Goal: Information Seeking & Learning: Learn about a topic

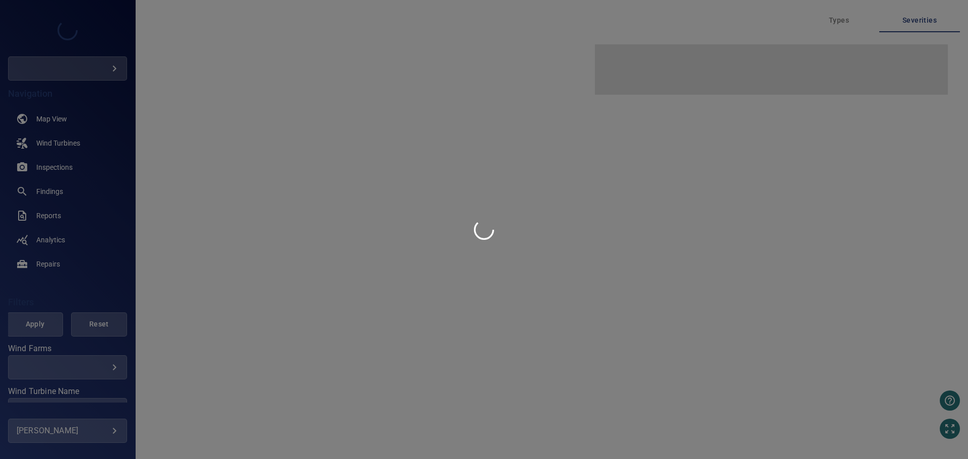
type input "***"
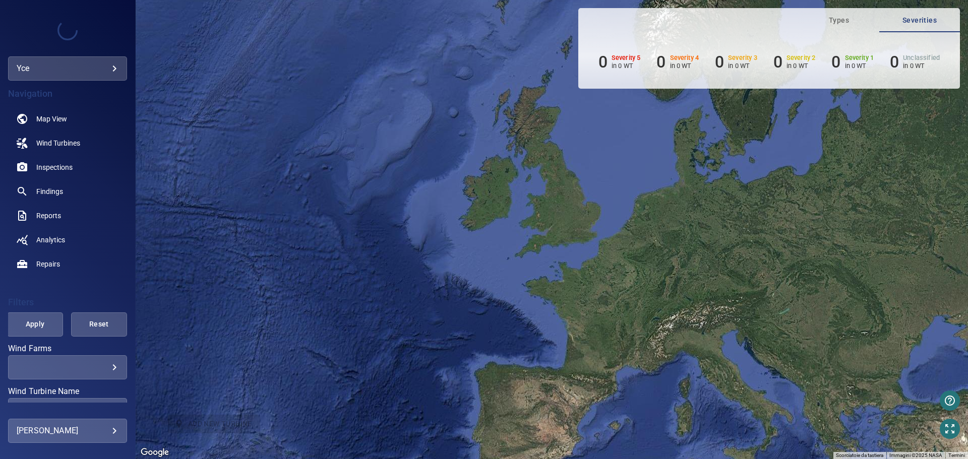
click at [111, 71] on body "**********" at bounding box center [484, 229] width 968 height 459
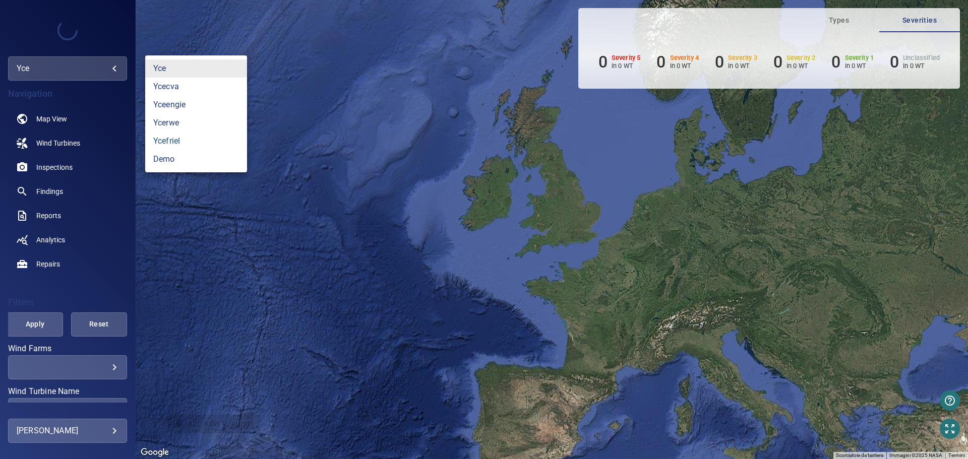
click at [171, 140] on link "ycefriel" at bounding box center [196, 141] width 102 height 18
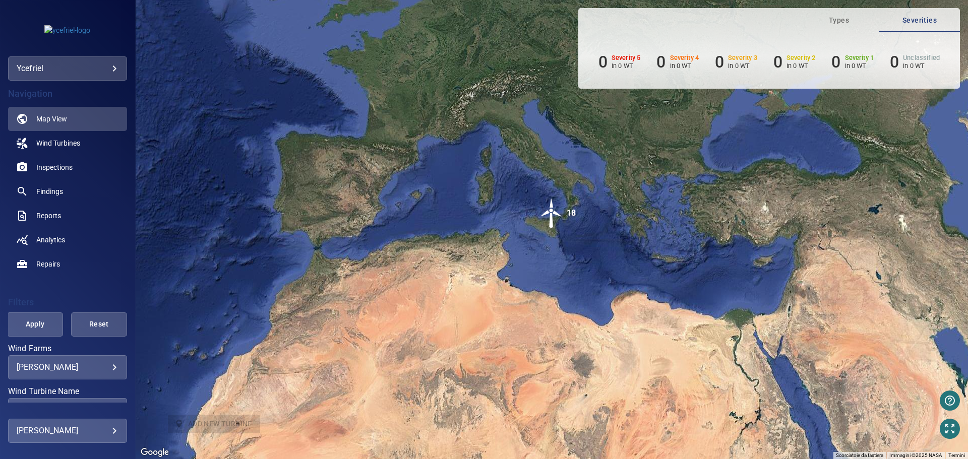
click at [111, 365] on div "[PERSON_NAME] ******* ​" at bounding box center [67, 367] width 119 height 24
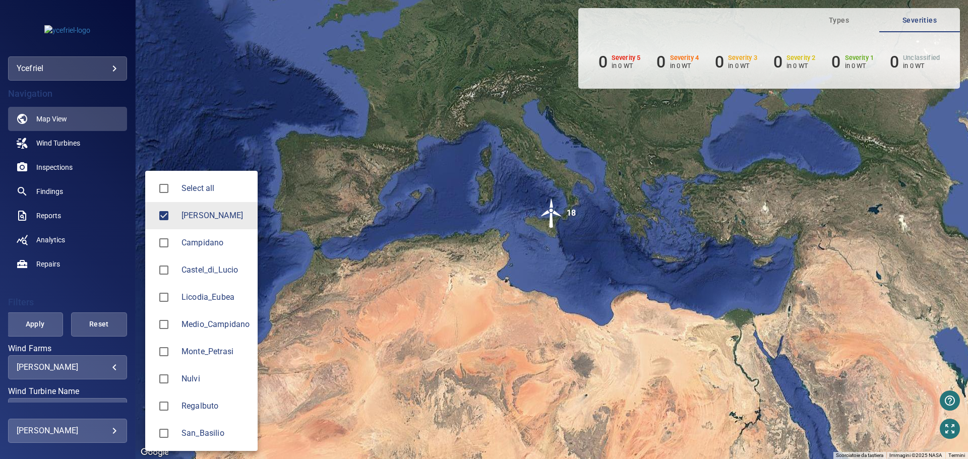
click at [104, 366] on body "**********" at bounding box center [484, 229] width 968 height 459
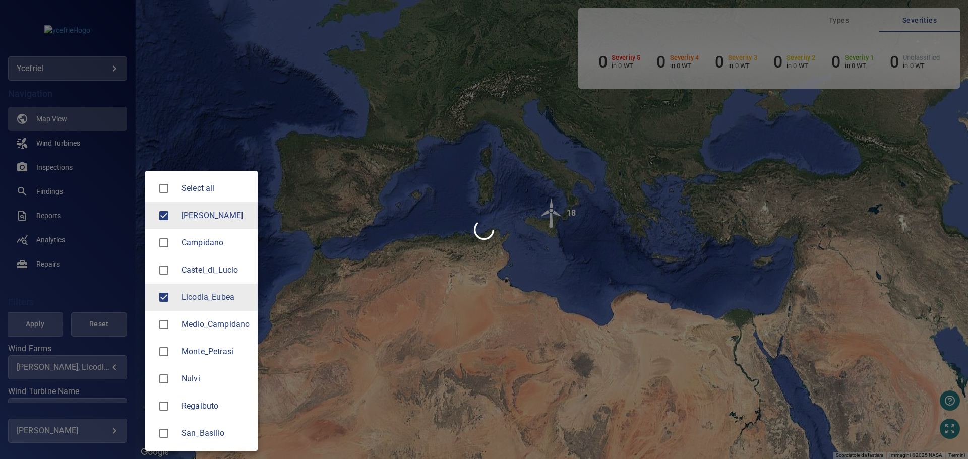
type input "**********"
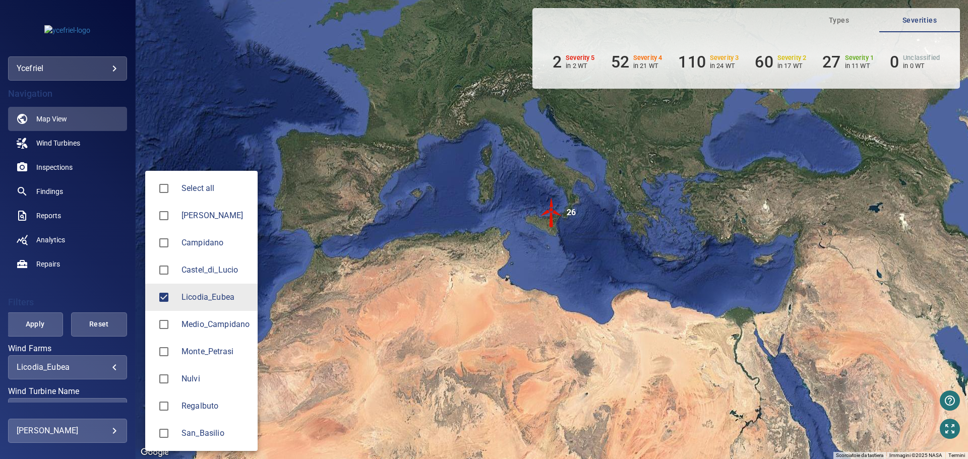
click at [130, 293] on div at bounding box center [484, 229] width 968 height 459
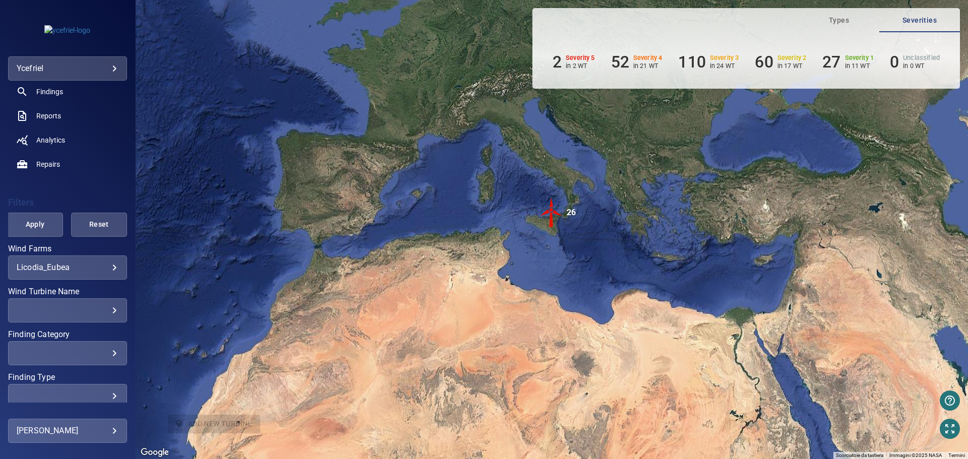
scroll to position [101, 0]
click at [108, 312] on div "​" at bounding box center [68, 310] width 102 height 10
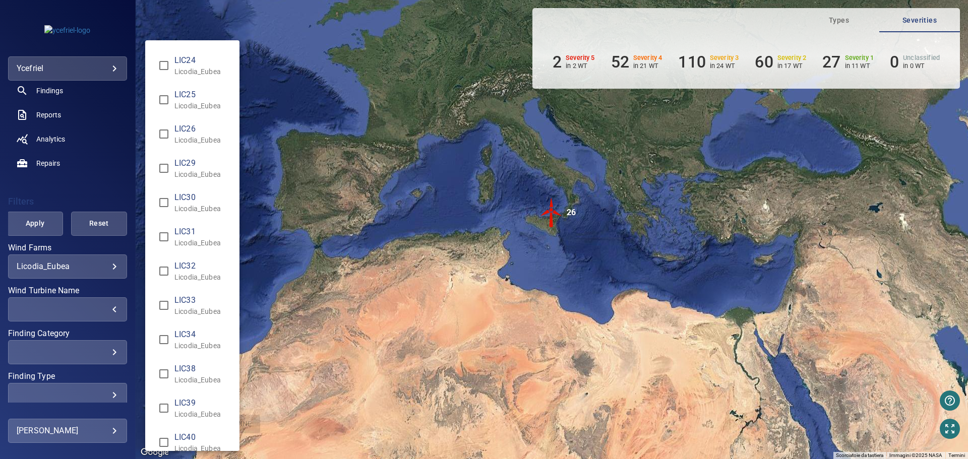
scroll to position [489, 0]
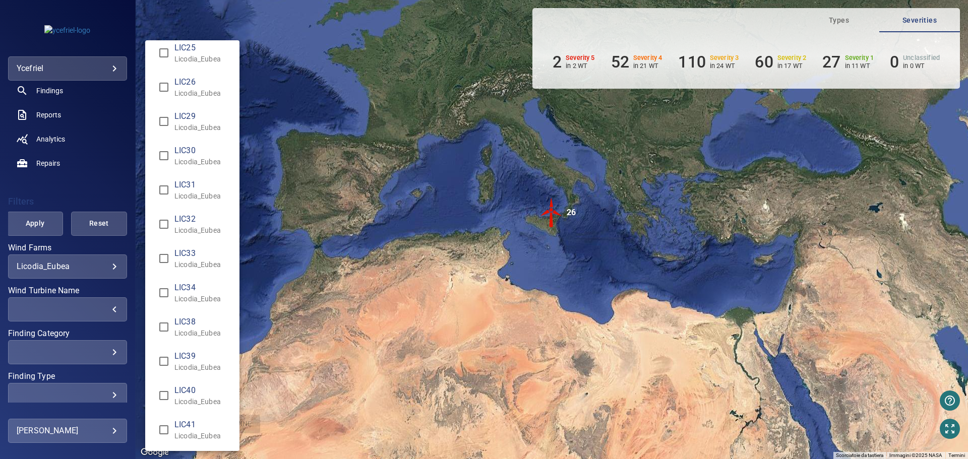
type input "**********"
click at [39, 230] on div "Wind Turbine Name" at bounding box center [484, 229] width 968 height 459
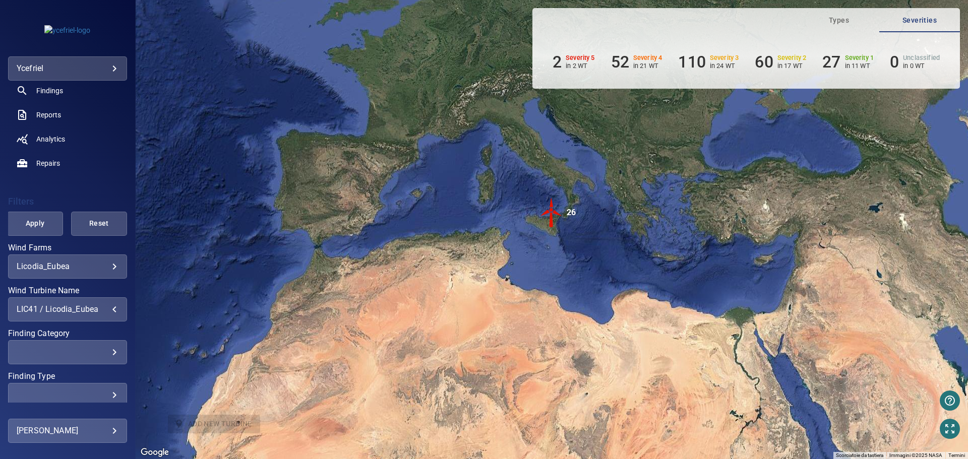
click at [36, 228] on span "Apply" at bounding box center [35, 223] width 31 height 13
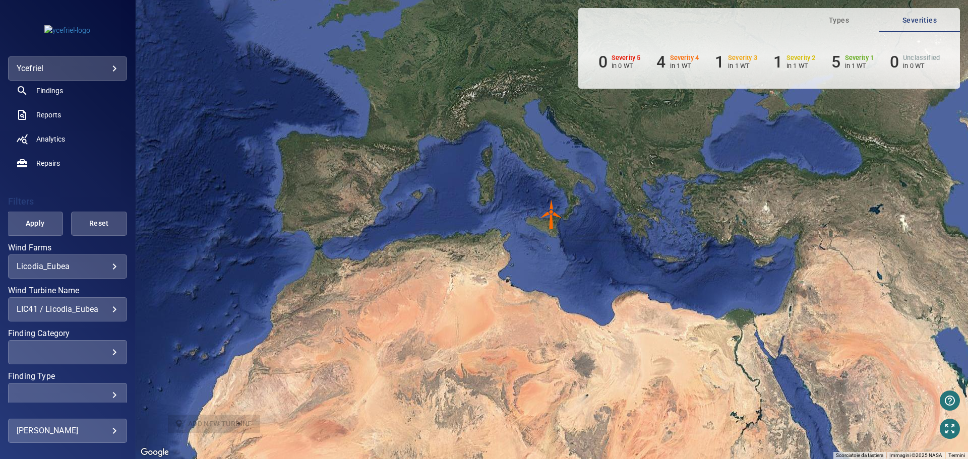
click at [550, 214] on img "LIC41" at bounding box center [551, 215] width 30 height 30
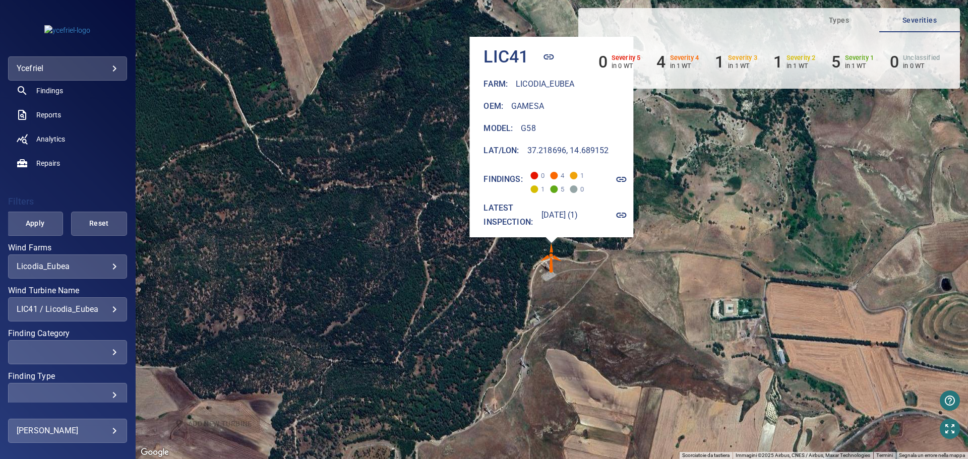
click at [627, 177] on icon "button" at bounding box center [622, 179] width 10 height 5
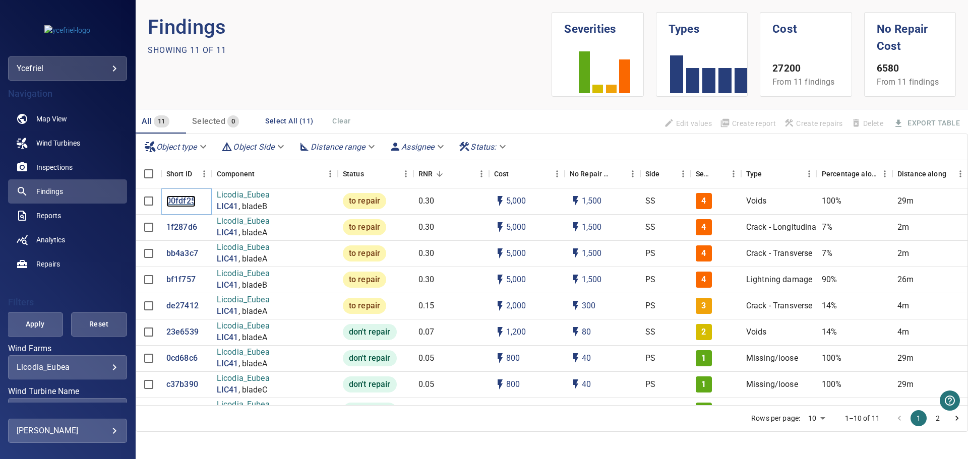
click at [181, 203] on p "00fdf25" at bounding box center [180, 202] width 29 height 12
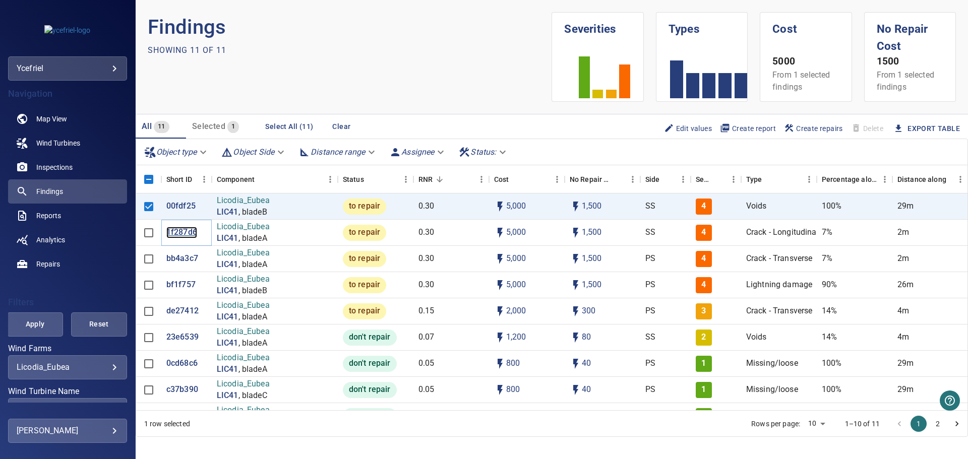
click at [182, 232] on p "1f287d6" at bounding box center [181, 233] width 31 height 12
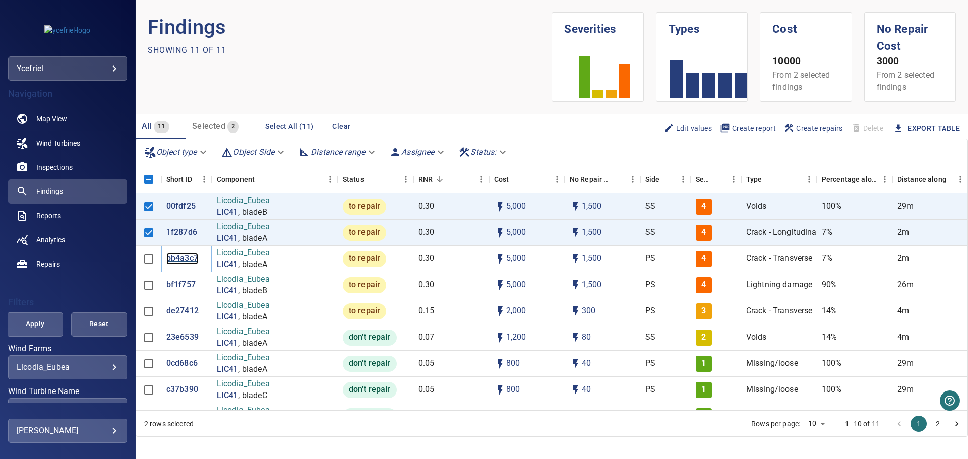
click at [174, 259] on p "bb4a3c7" at bounding box center [182, 259] width 32 height 12
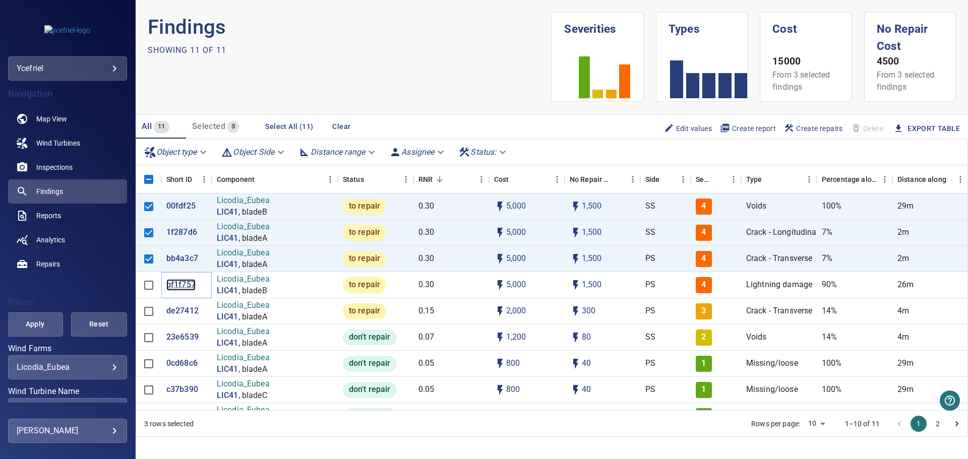
click at [176, 285] on p "bf1f757" at bounding box center [180, 285] width 29 height 12
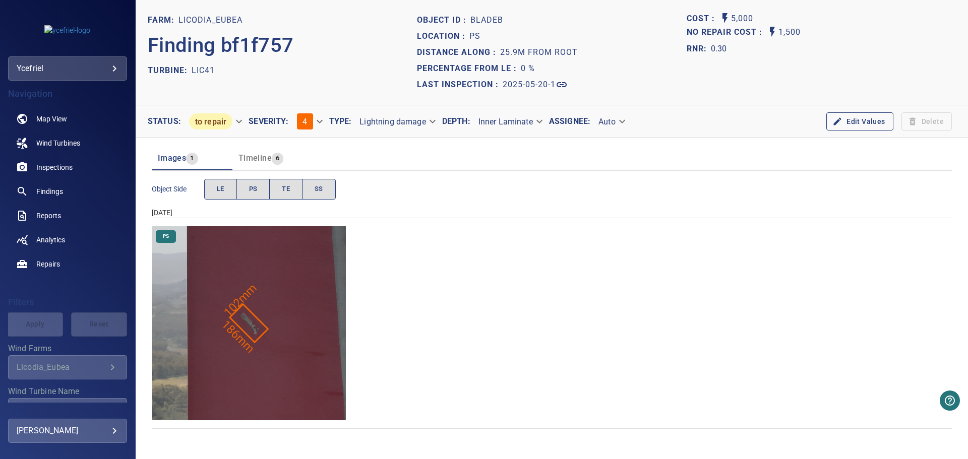
click at [262, 344] on img "Licodia_Eubea/LIC41/2025-05-20-1/2025-05-20-3/image15wp19.jpg" at bounding box center [249, 323] width 194 height 194
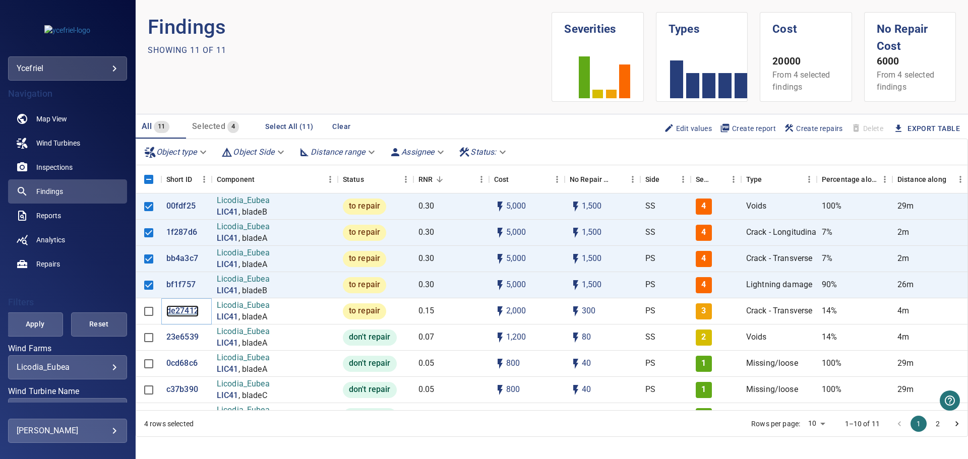
click at [183, 311] on p "de27412" at bounding box center [182, 312] width 32 height 12
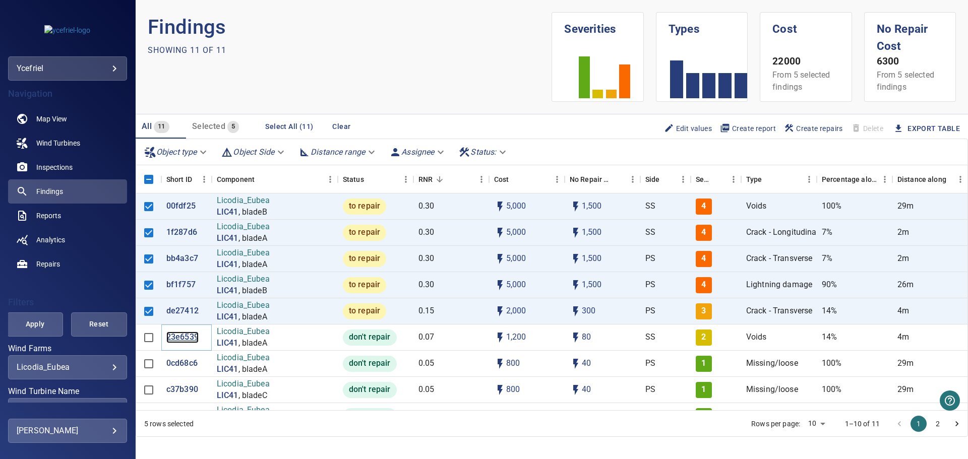
click at [178, 338] on p "23e6539" at bounding box center [182, 338] width 32 height 12
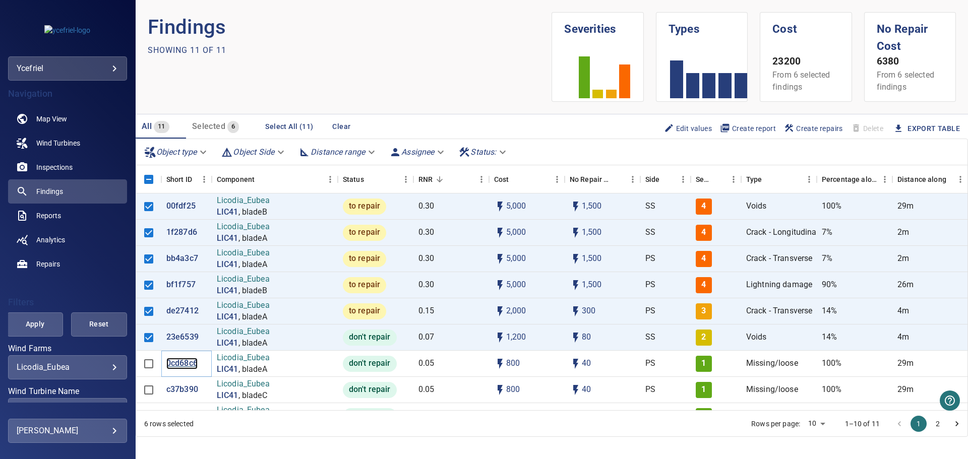
click at [182, 366] on p "0cd68c6" at bounding box center [181, 364] width 31 height 12
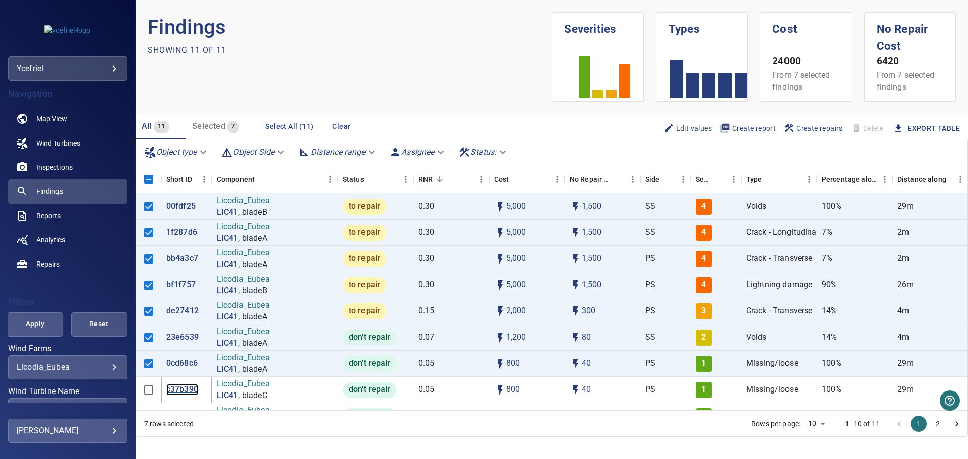
click at [183, 391] on p "c37b390" at bounding box center [182, 390] width 32 height 12
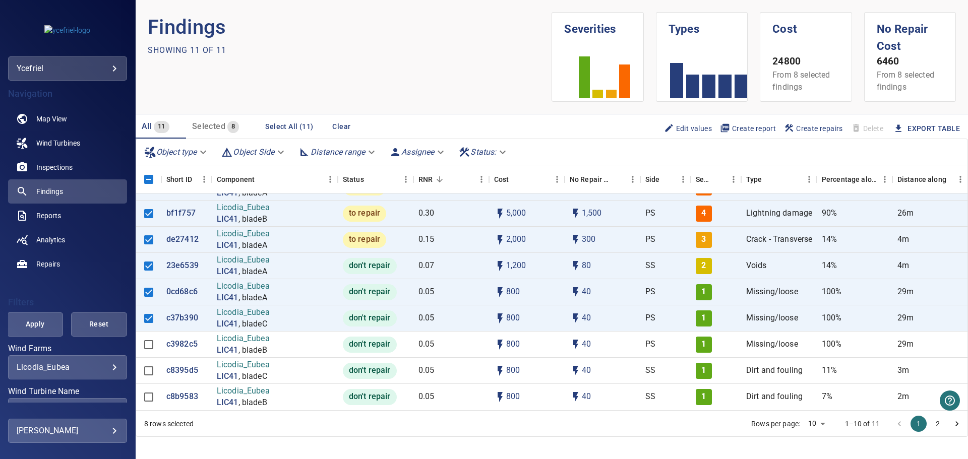
scroll to position [79, 0]
click at [187, 339] on p "c3982c5" at bounding box center [181, 345] width 31 height 12
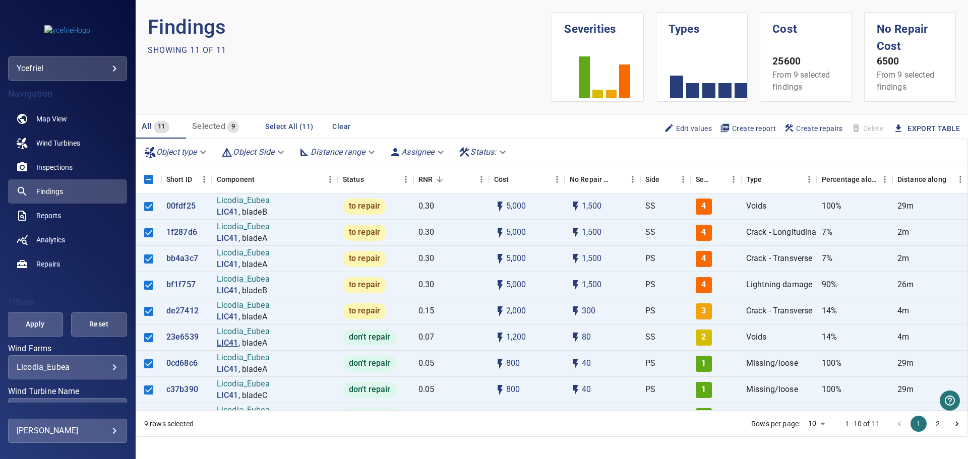
scroll to position [79, 0]
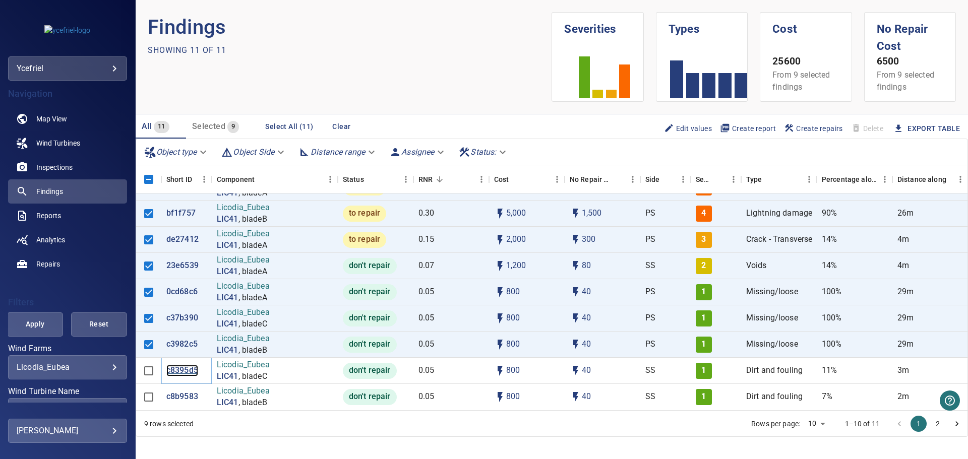
click at [182, 366] on p "c8395d5" at bounding box center [182, 371] width 32 height 12
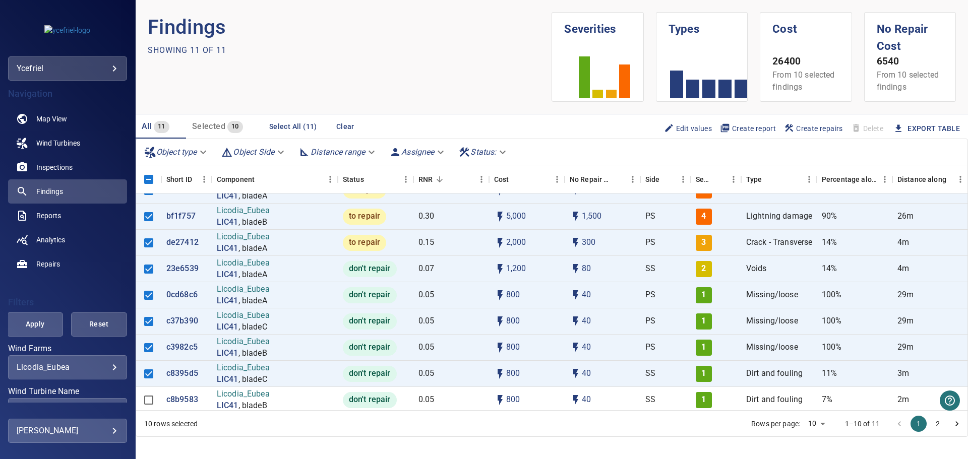
scroll to position [79, 0]
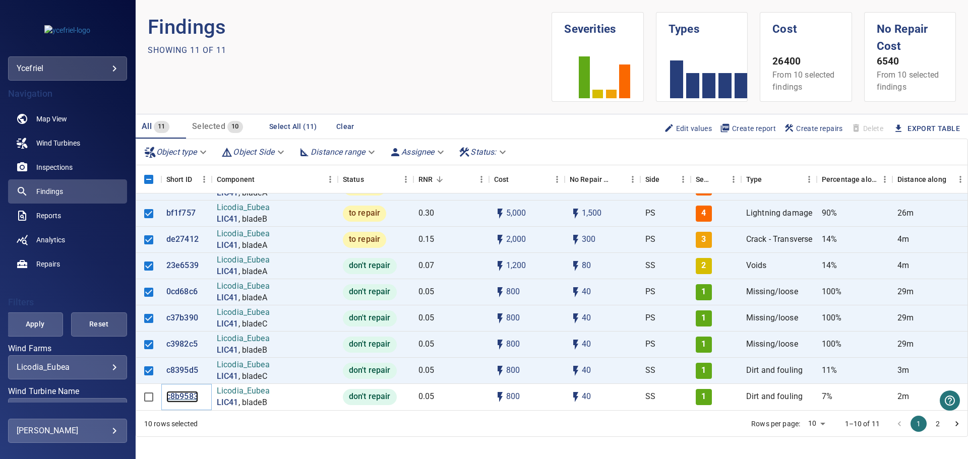
click at [179, 391] on p "c8b9583" at bounding box center [182, 397] width 32 height 12
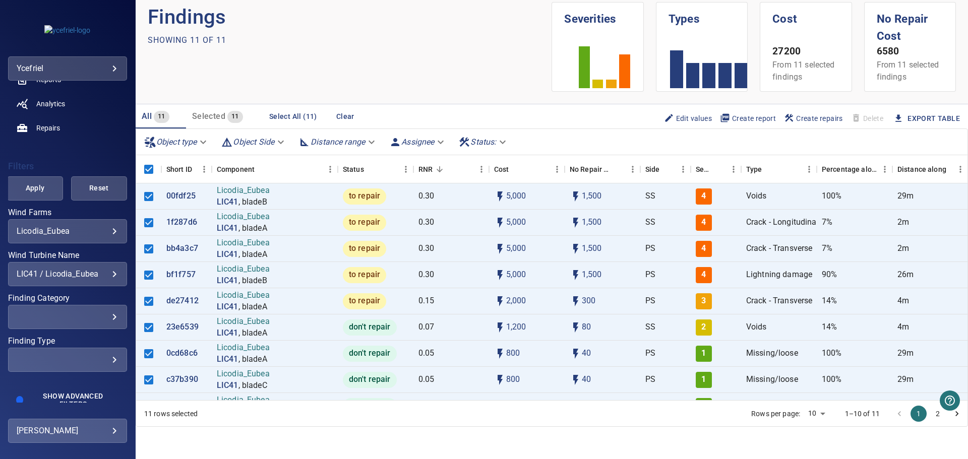
scroll to position [147, 0]
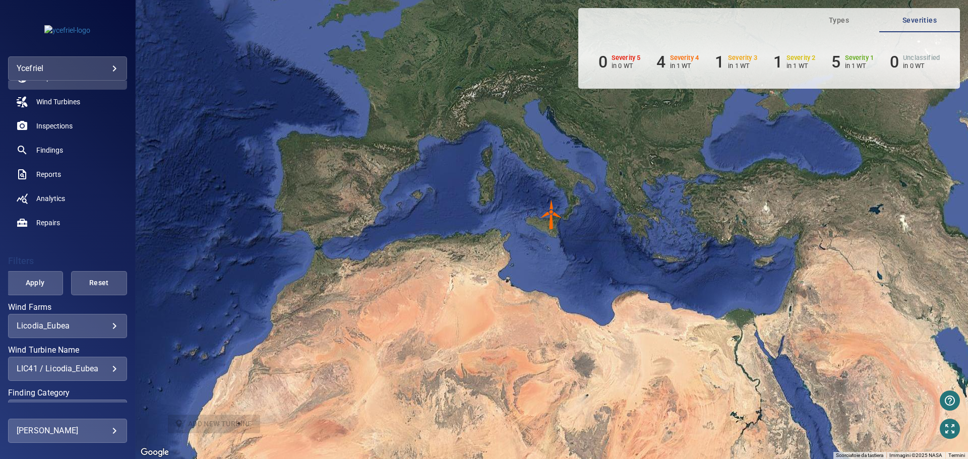
scroll to position [101, 0]
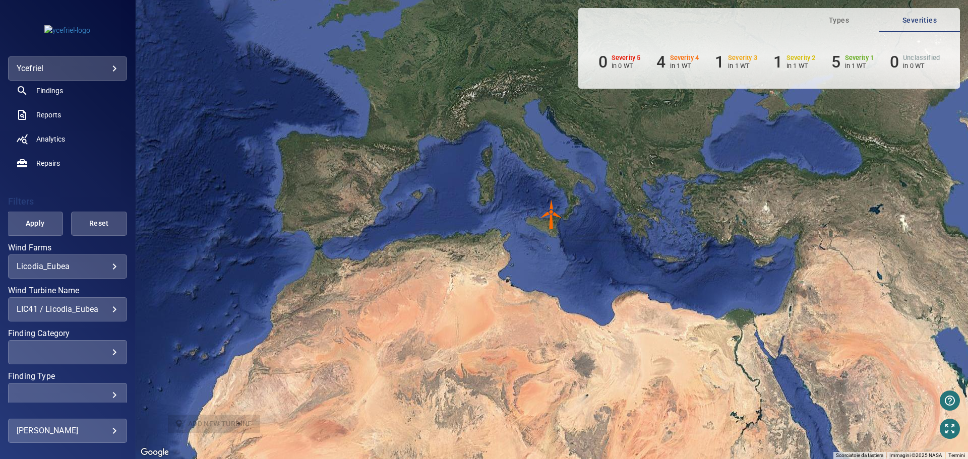
click at [106, 311] on div "LIC41 / Licodia_Eubea" at bounding box center [68, 310] width 102 height 10
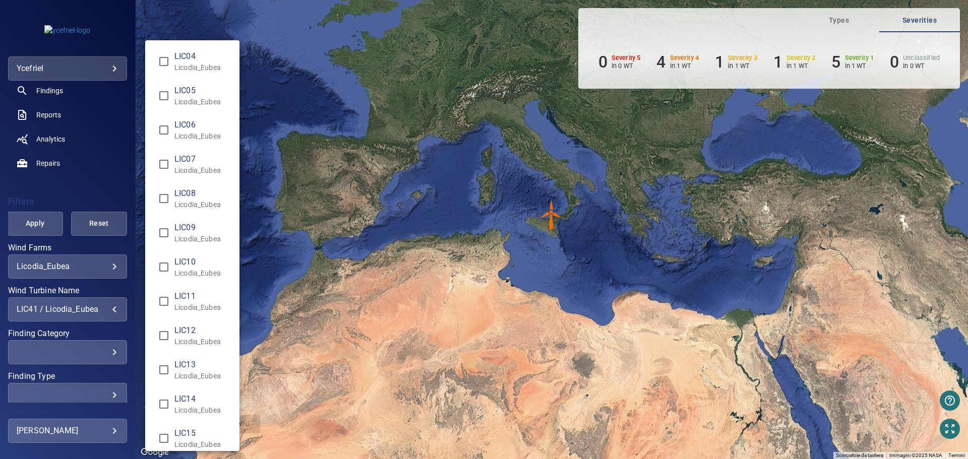
scroll to position [489, 0]
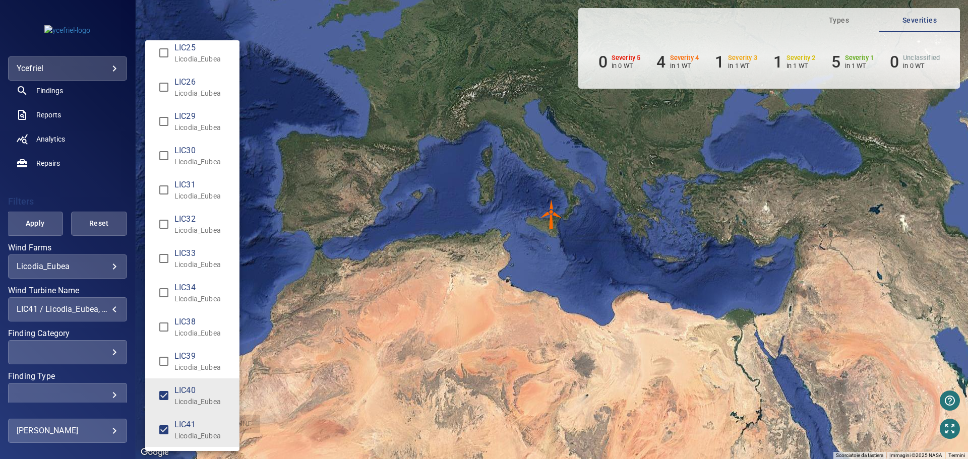
type input "**********"
click at [38, 228] on div "Wind Turbine Name" at bounding box center [484, 229] width 968 height 459
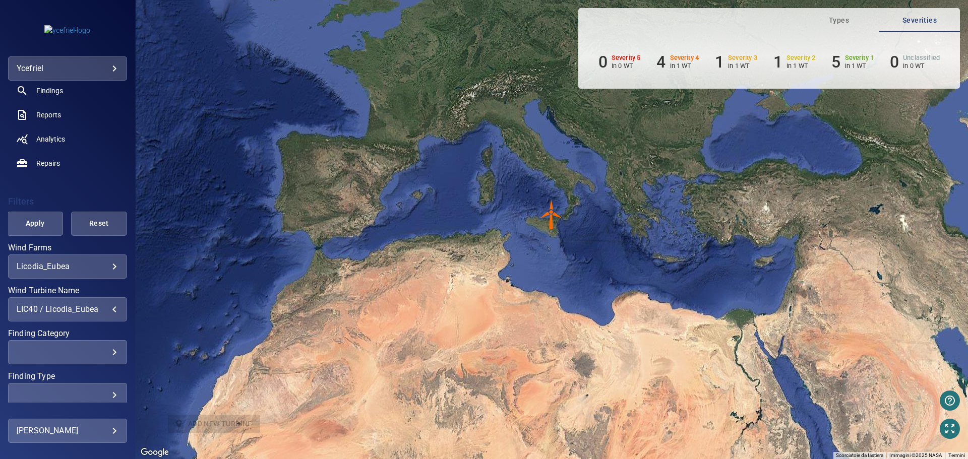
click at [39, 228] on span "Apply" at bounding box center [35, 223] width 31 height 13
click at [551, 214] on img "LIC40" at bounding box center [551, 215] width 30 height 30
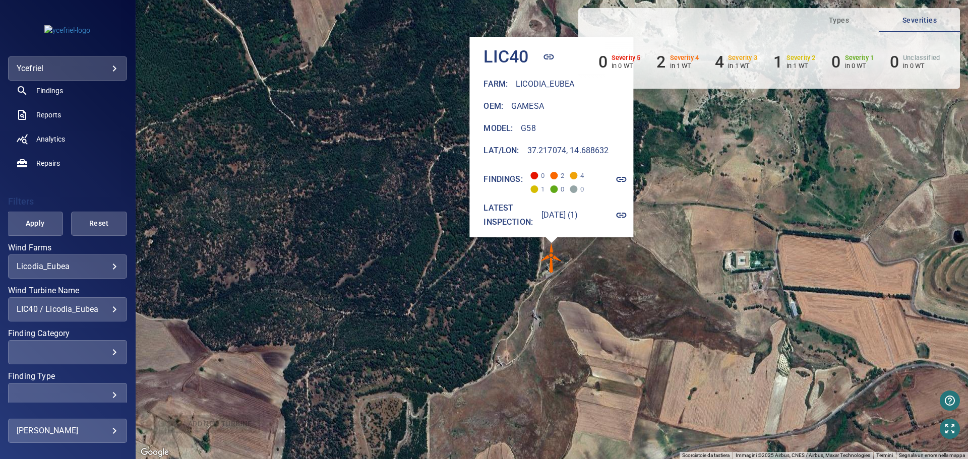
click at [628, 174] on icon "button" at bounding box center [622, 179] width 12 height 12
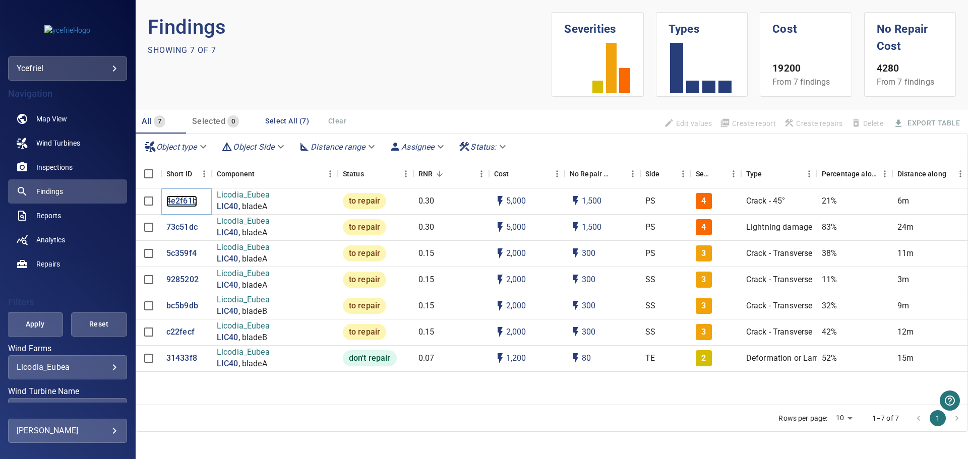
click at [186, 203] on p "4e2f61b" at bounding box center [181, 202] width 31 height 12
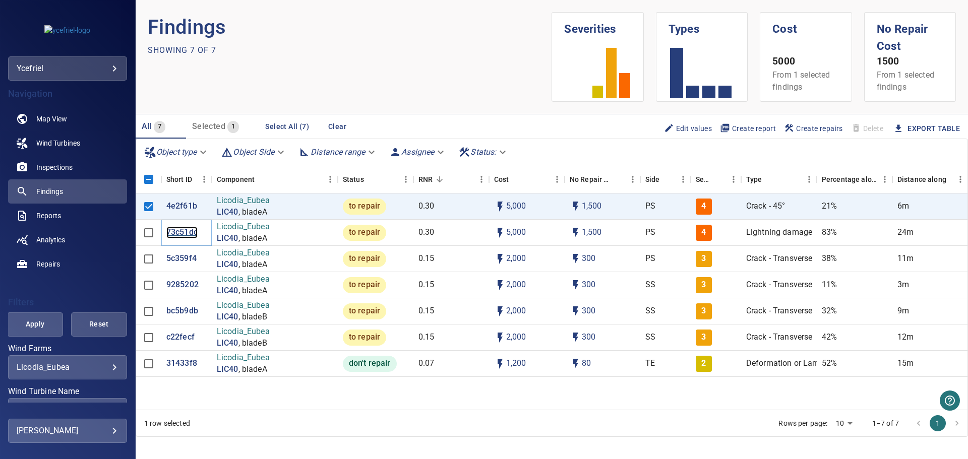
click at [176, 233] on p "73c51dc" at bounding box center [181, 233] width 31 height 12
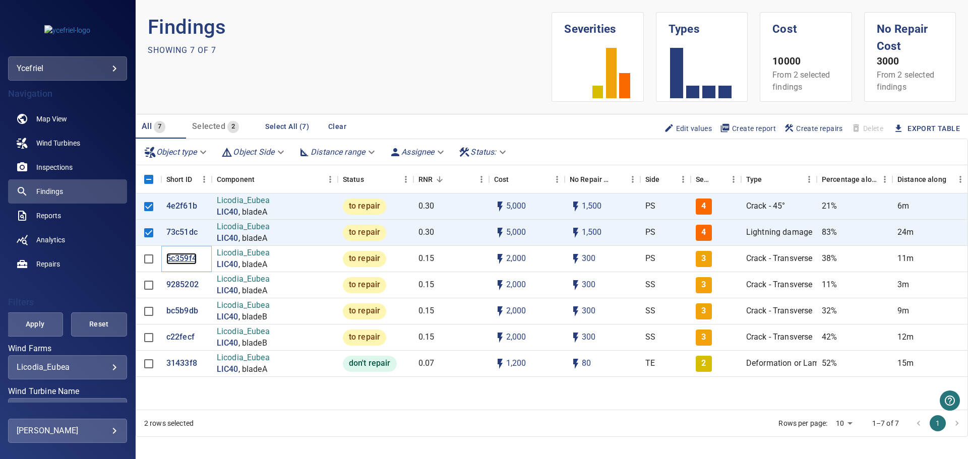
click at [179, 261] on p "5c359f4" at bounding box center [181, 259] width 30 height 12
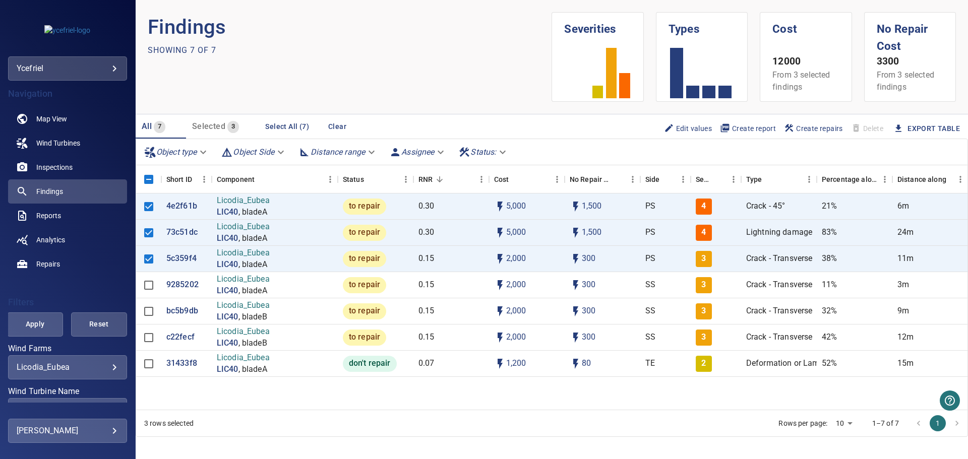
scroll to position [10, 0]
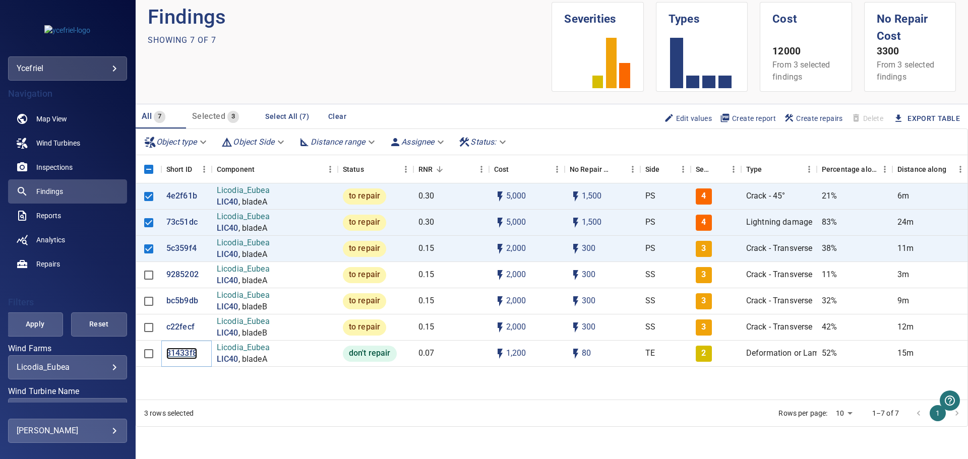
click at [179, 353] on p "31433f8" at bounding box center [181, 354] width 31 height 12
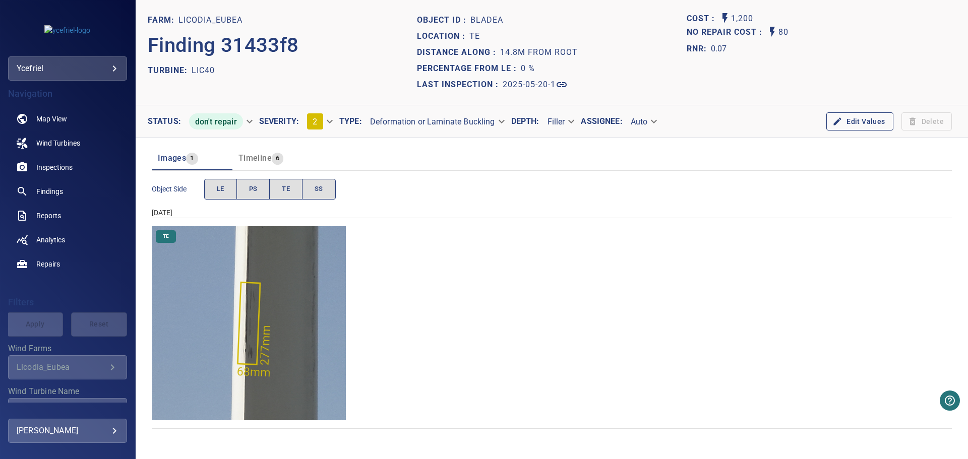
click at [254, 338] on img "Licodia_Eubea/LIC40/2025-05-20-1/2025-05-20-3/image28wp35.jpg" at bounding box center [249, 323] width 194 height 194
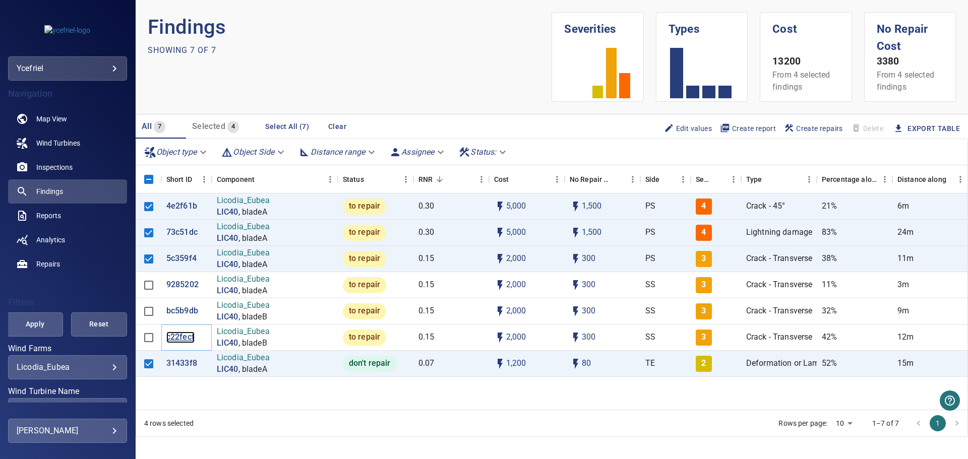
click at [179, 337] on p "c22fecf" at bounding box center [180, 338] width 28 height 12
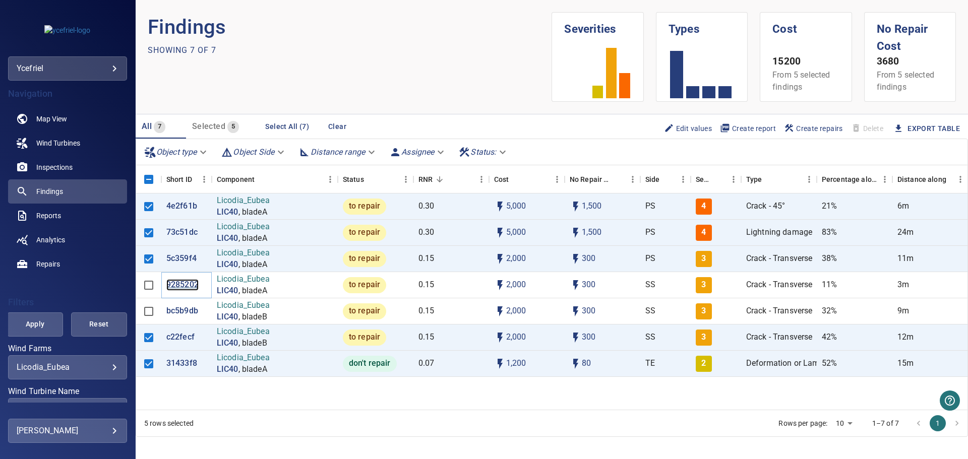
click at [185, 284] on p "9285202" at bounding box center [182, 285] width 32 height 12
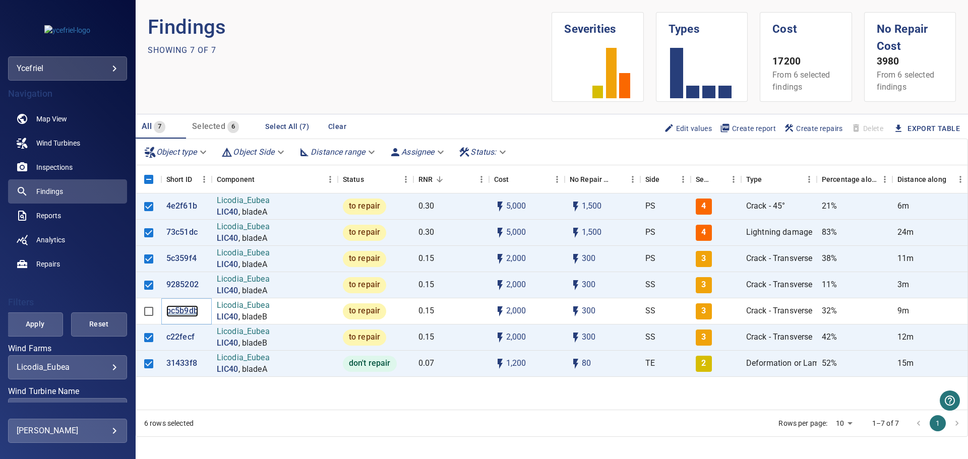
click at [189, 313] on p "bc5b9db" at bounding box center [182, 312] width 32 height 12
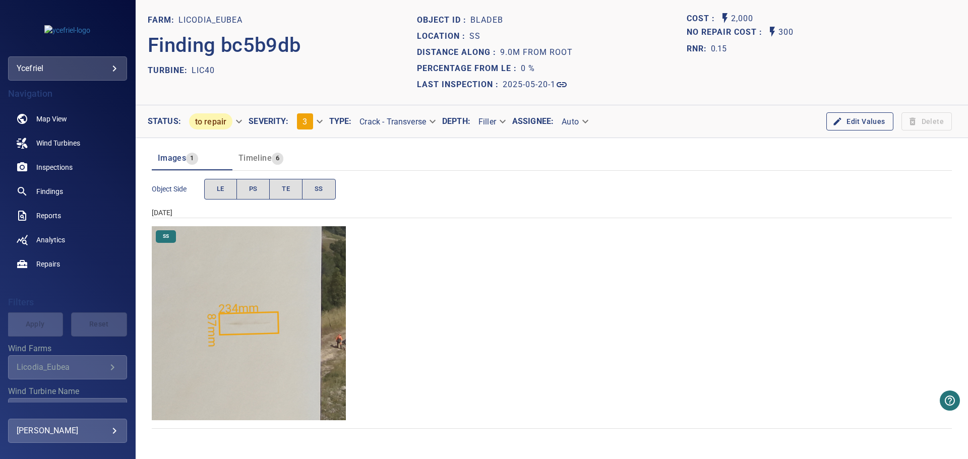
click at [333, 355] on img "Licodia_Eubea/LIC40/2025-05-20-1/2025-05-20-2/image40wp47.jpg" at bounding box center [249, 323] width 194 height 194
